Goal: Transaction & Acquisition: Book appointment/travel/reservation

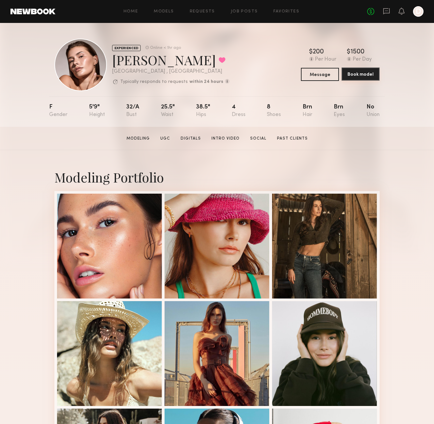
click at [358, 75] on button "Book model" at bounding box center [360, 73] width 38 height 13
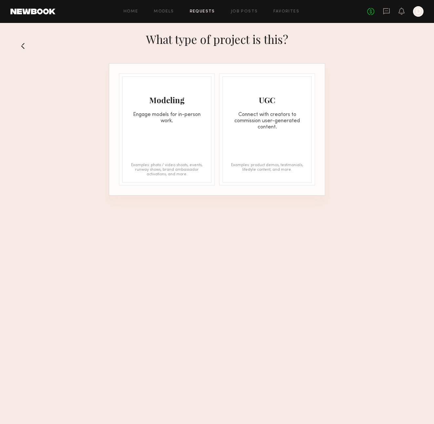
click at [151, 125] on div "Modeling Engage models for in-person work. Examples: photo / video shoots, even…" at bounding box center [166, 129] width 89 height 106
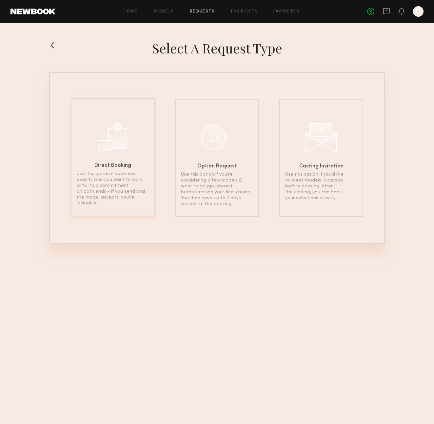
click at [126, 192] on p "Use this option if you know exactly who you want to work with. It’s a commitmen…" at bounding box center [113, 188] width 72 height 35
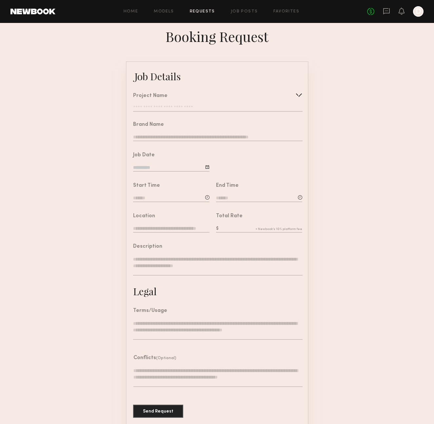
scroll to position [1, 0]
click at [259, 325] on textarea at bounding box center [217, 330] width 169 height 20
